Goal: Task Accomplishment & Management: Use online tool/utility

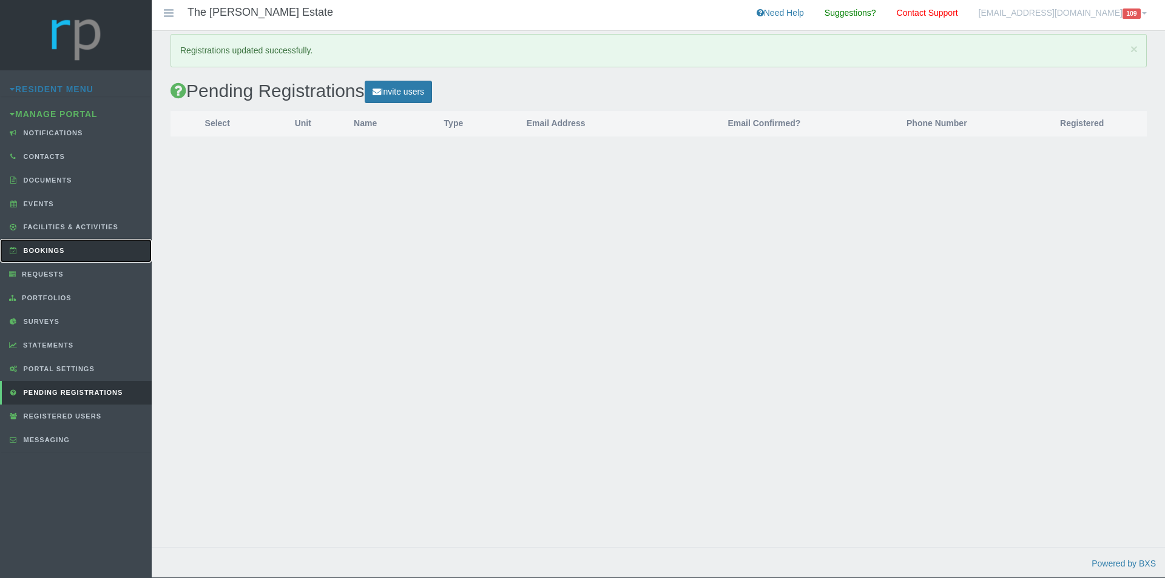
click at [37, 252] on span "Bookings" at bounding box center [43, 250] width 44 height 7
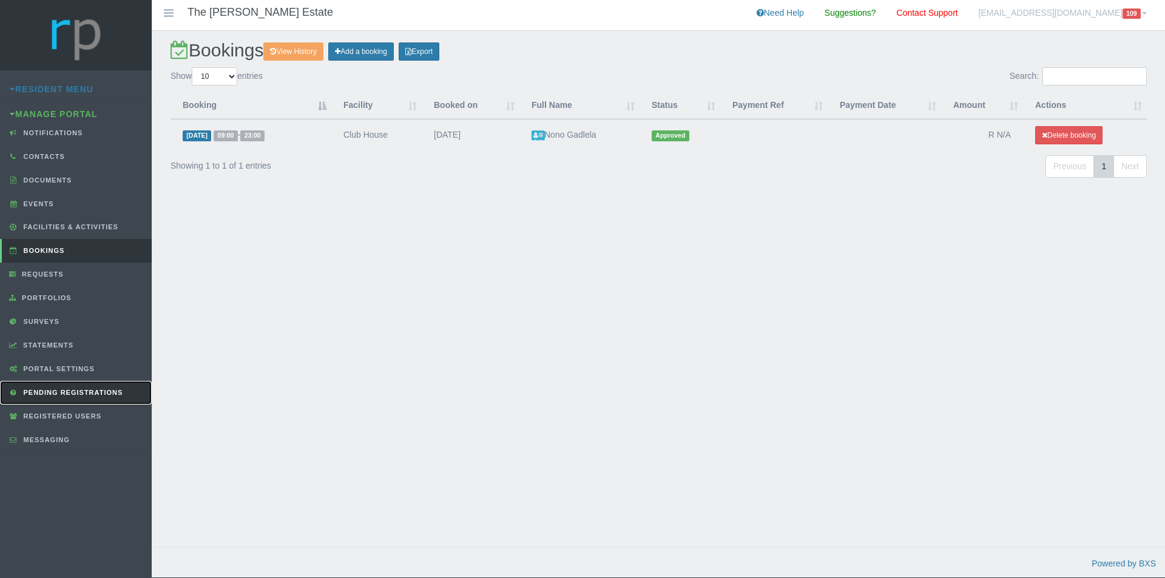
click at [52, 396] on link "Pending Registrations" at bounding box center [76, 393] width 152 height 24
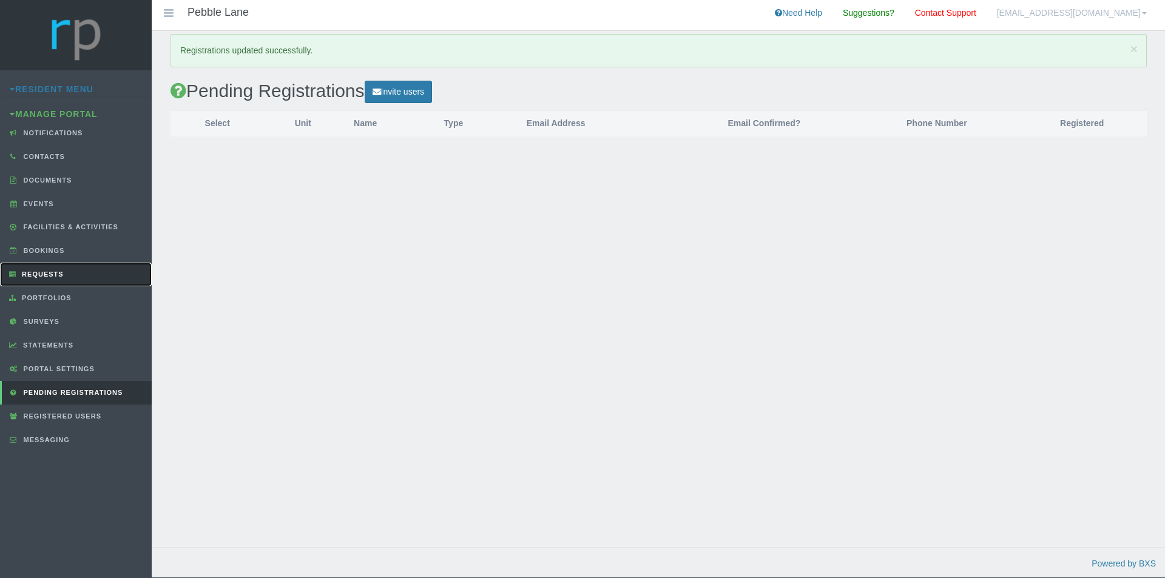
click at [47, 275] on span "Requests" at bounding box center [41, 274] width 45 height 7
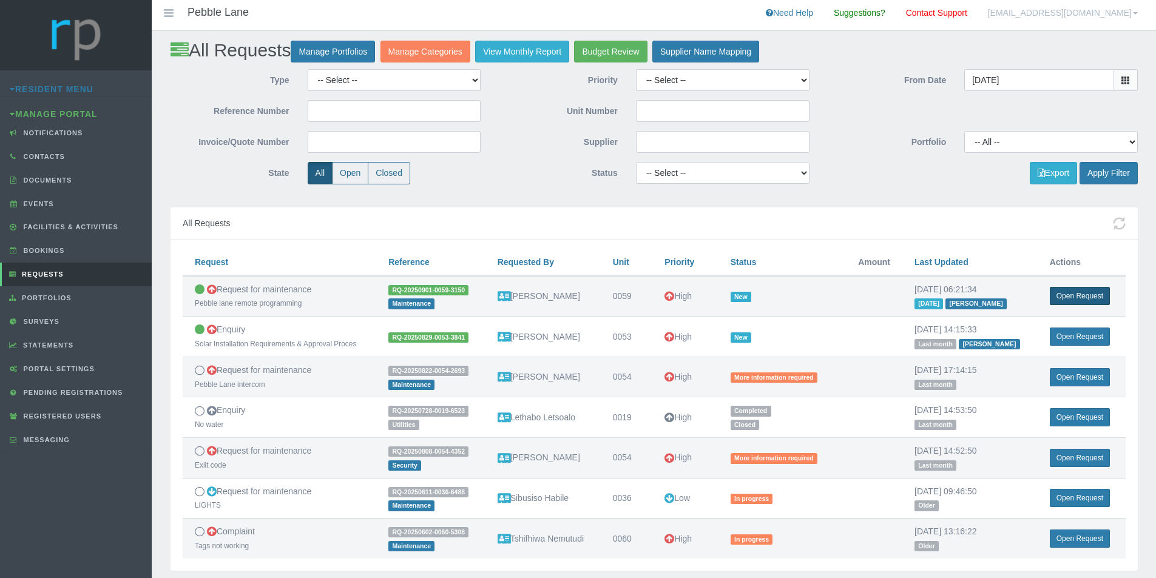
click at [1076, 295] on link "Open Request" at bounding box center [1079, 296] width 60 height 18
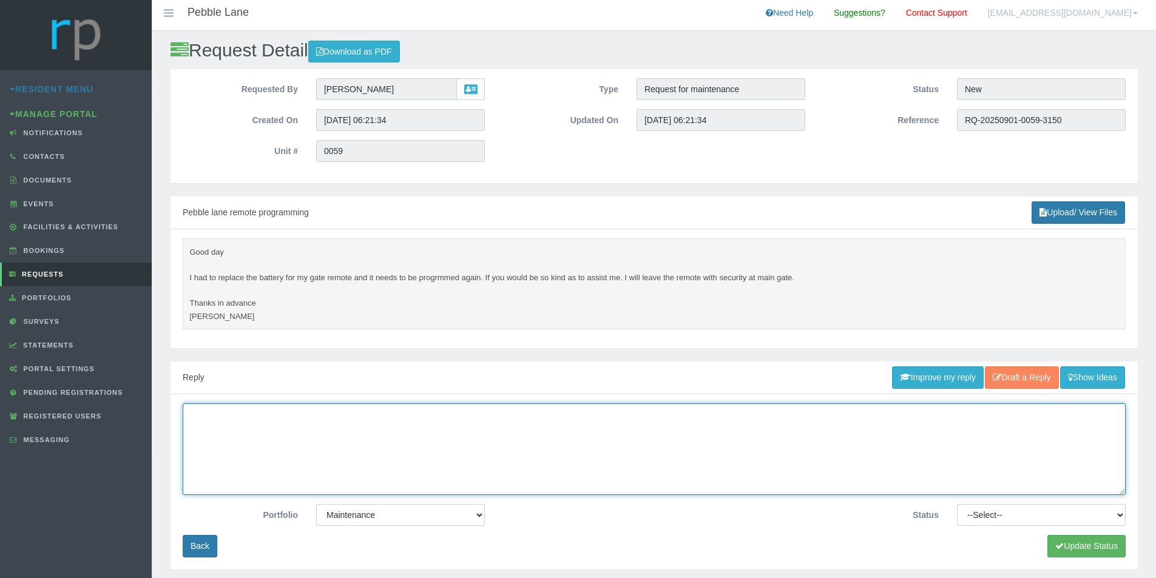
click at [359, 412] on textarea at bounding box center [654, 449] width 943 height 92
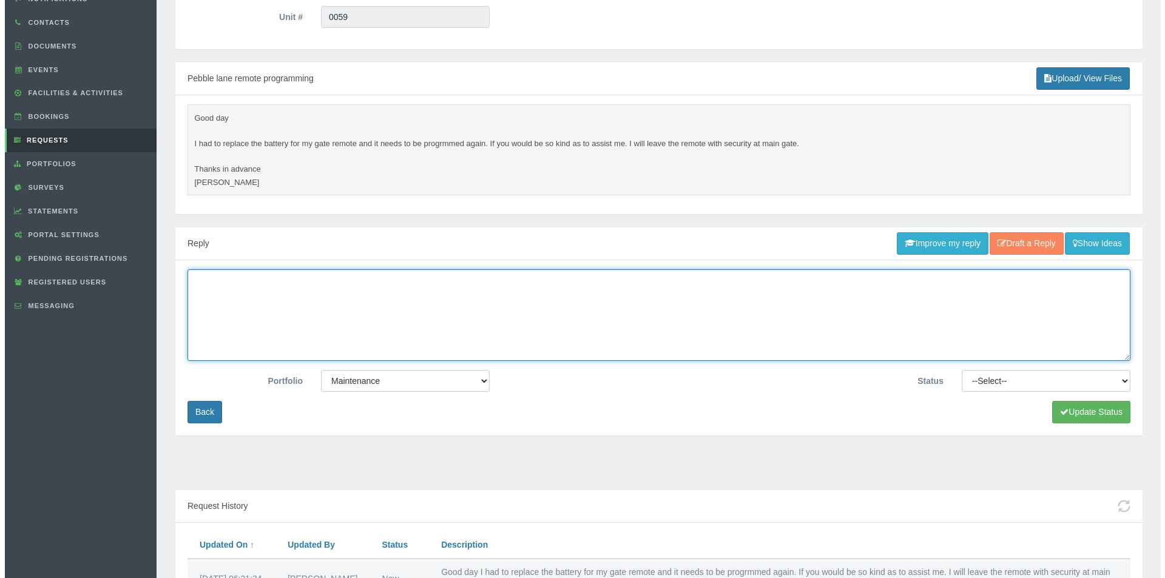
scroll to position [113, 0]
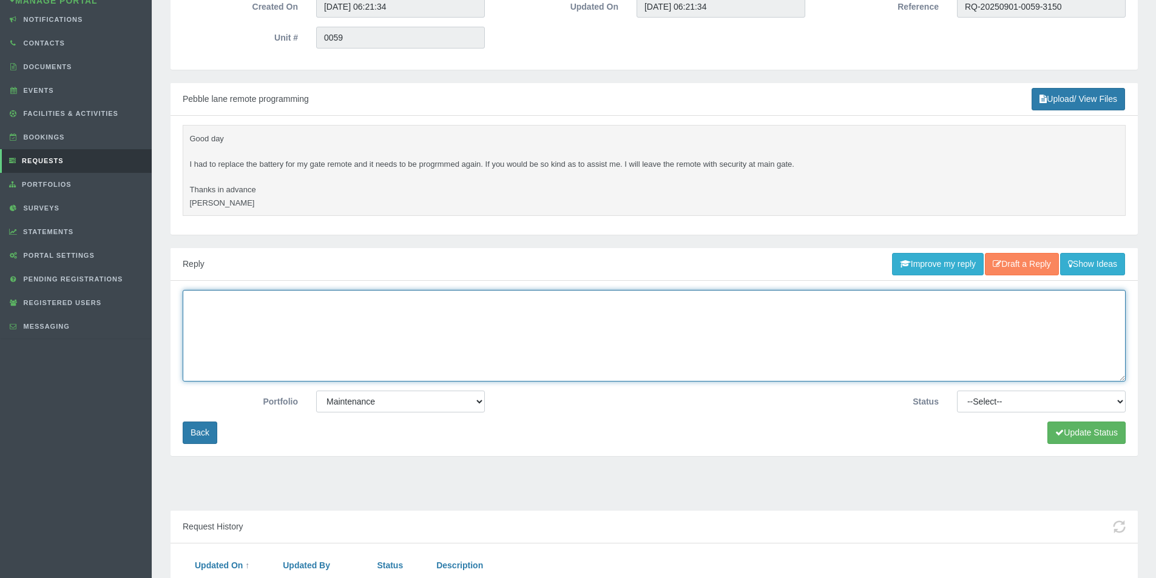
click at [364, 335] on textarea at bounding box center [654, 336] width 943 height 92
type textarea "Afternoon James, May you please leave this remote with Security at Main Gate, s…"
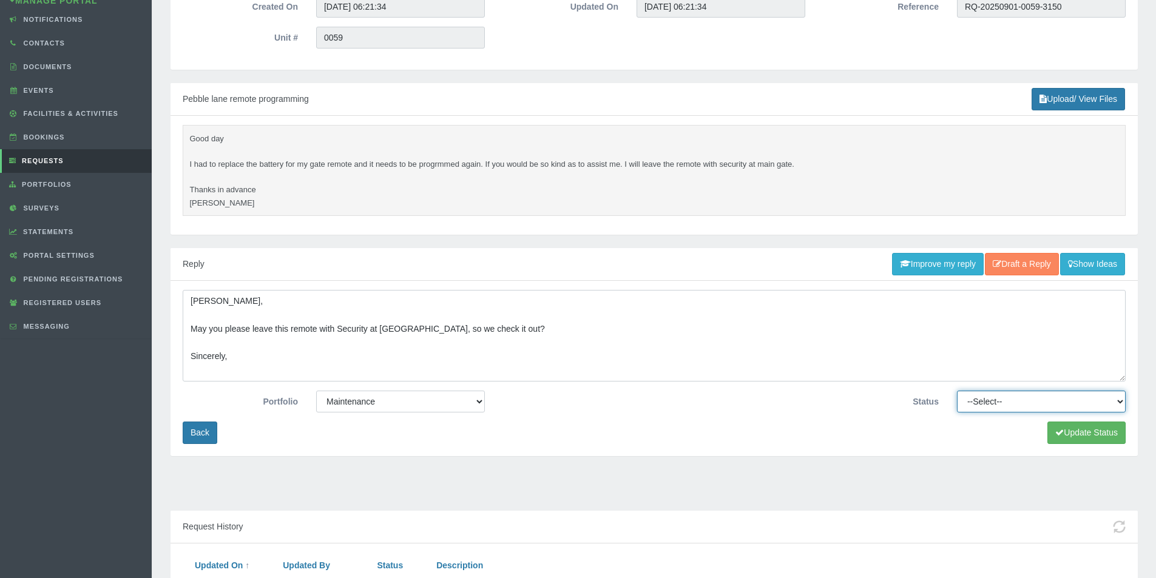
click at [1070, 397] on select "--Select-- Approved Cancelled Completed Declined More information required New …" at bounding box center [1041, 402] width 169 height 22
select select "PENDING"
click at [957, 391] on select "--Select-- Approved Cancelled Completed Declined More information required New …" at bounding box center [1041, 402] width 169 height 22
click at [1068, 436] on button "Update Status" at bounding box center [1086, 433] width 78 height 22
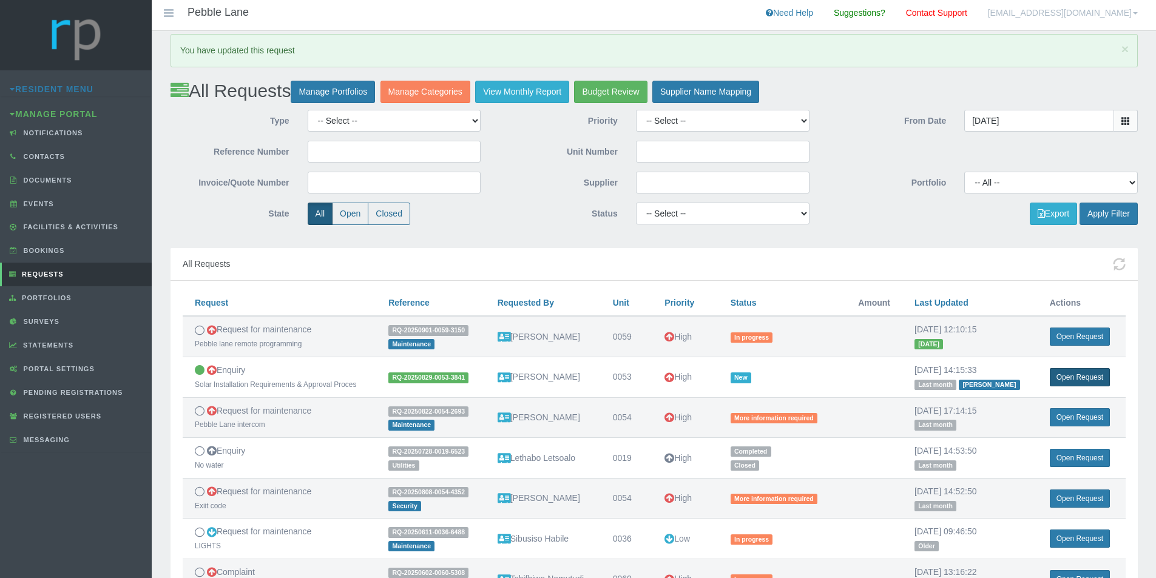
click at [1066, 377] on link "Open Request" at bounding box center [1079, 377] width 60 height 18
